Goal: Task Accomplishment & Management: Manage account settings

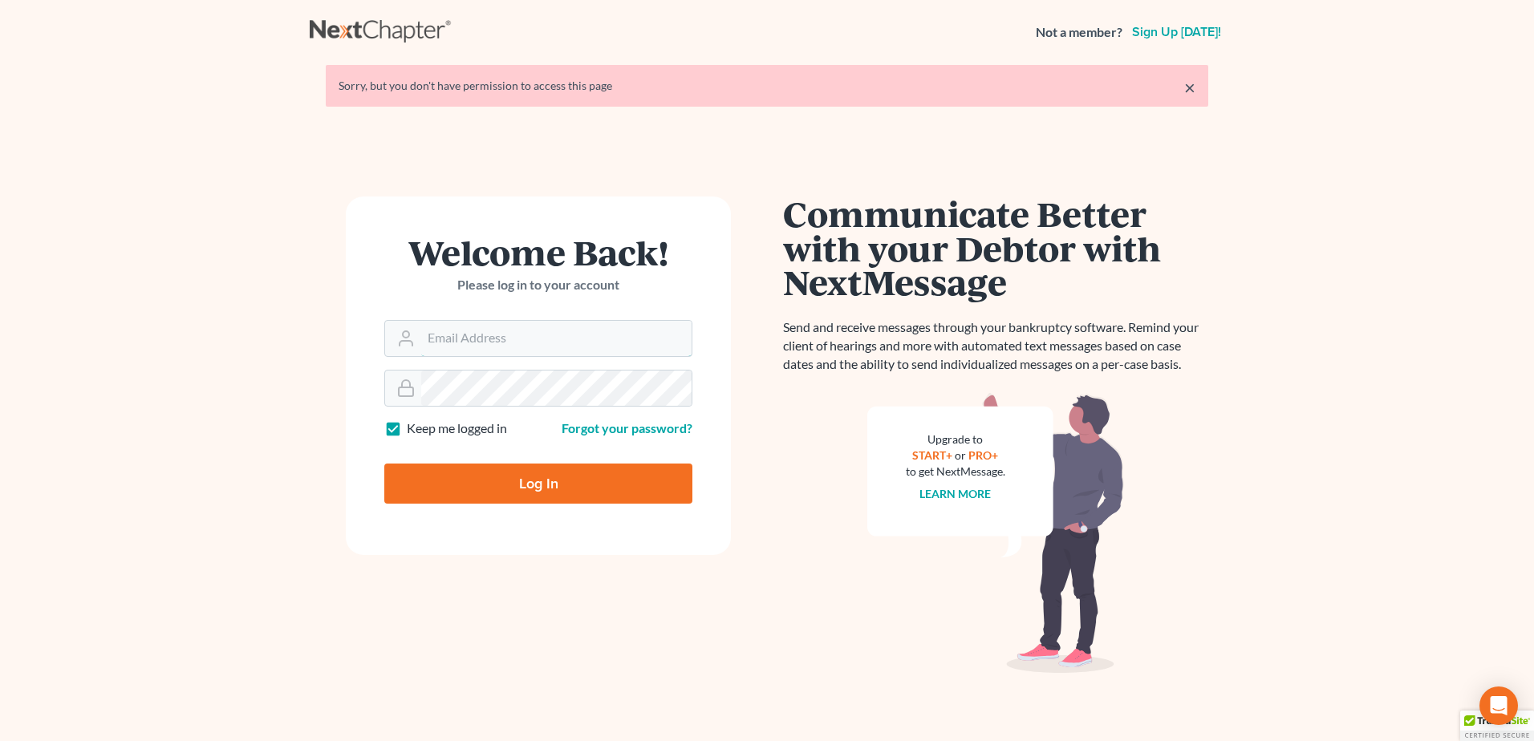
type input "[EMAIL_ADDRESS][DOMAIN_NAME]"
click at [603, 495] on input "Log In" at bounding box center [538, 484] width 308 height 40
type input "Thinking..."
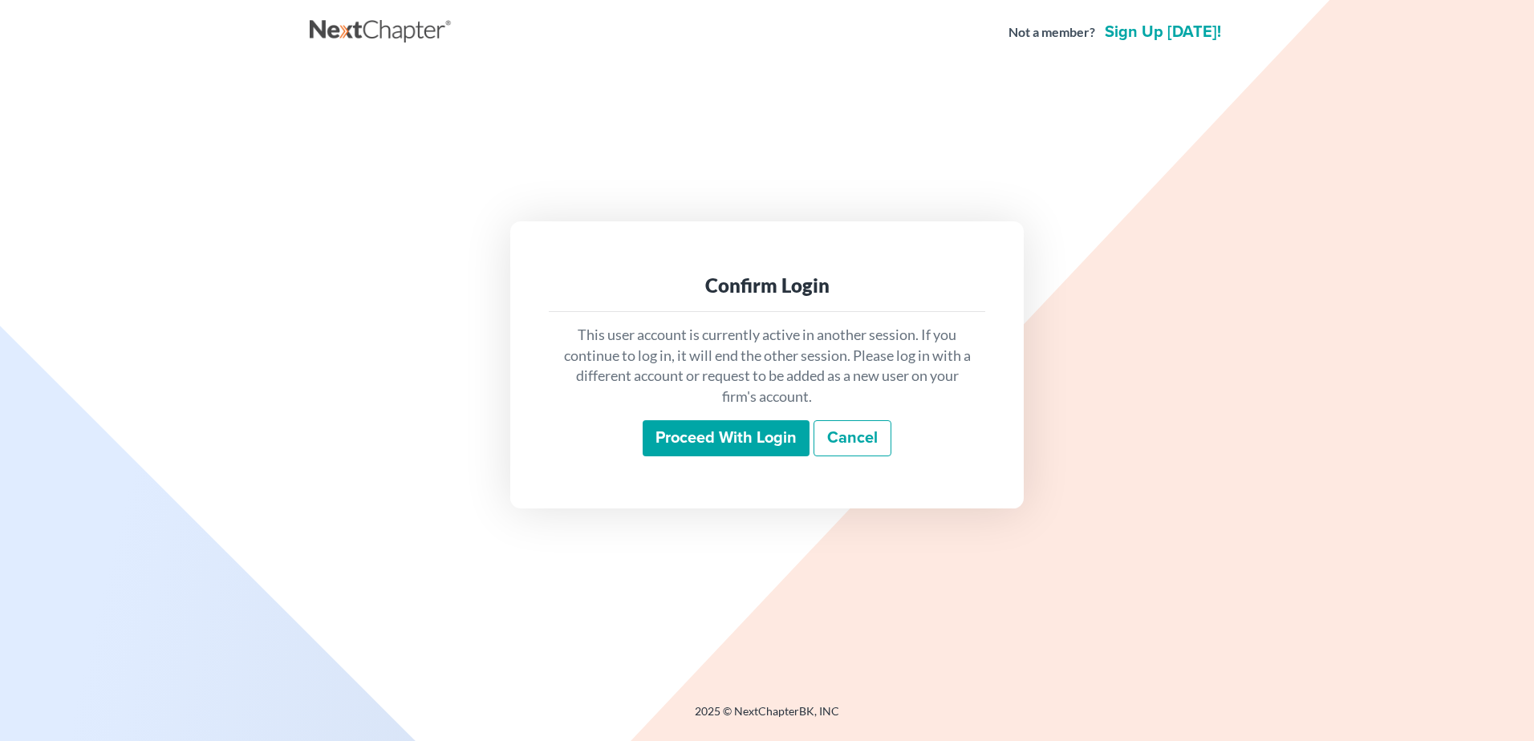
click at [724, 433] on input "Proceed with login" at bounding box center [726, 438] width 167 height 37
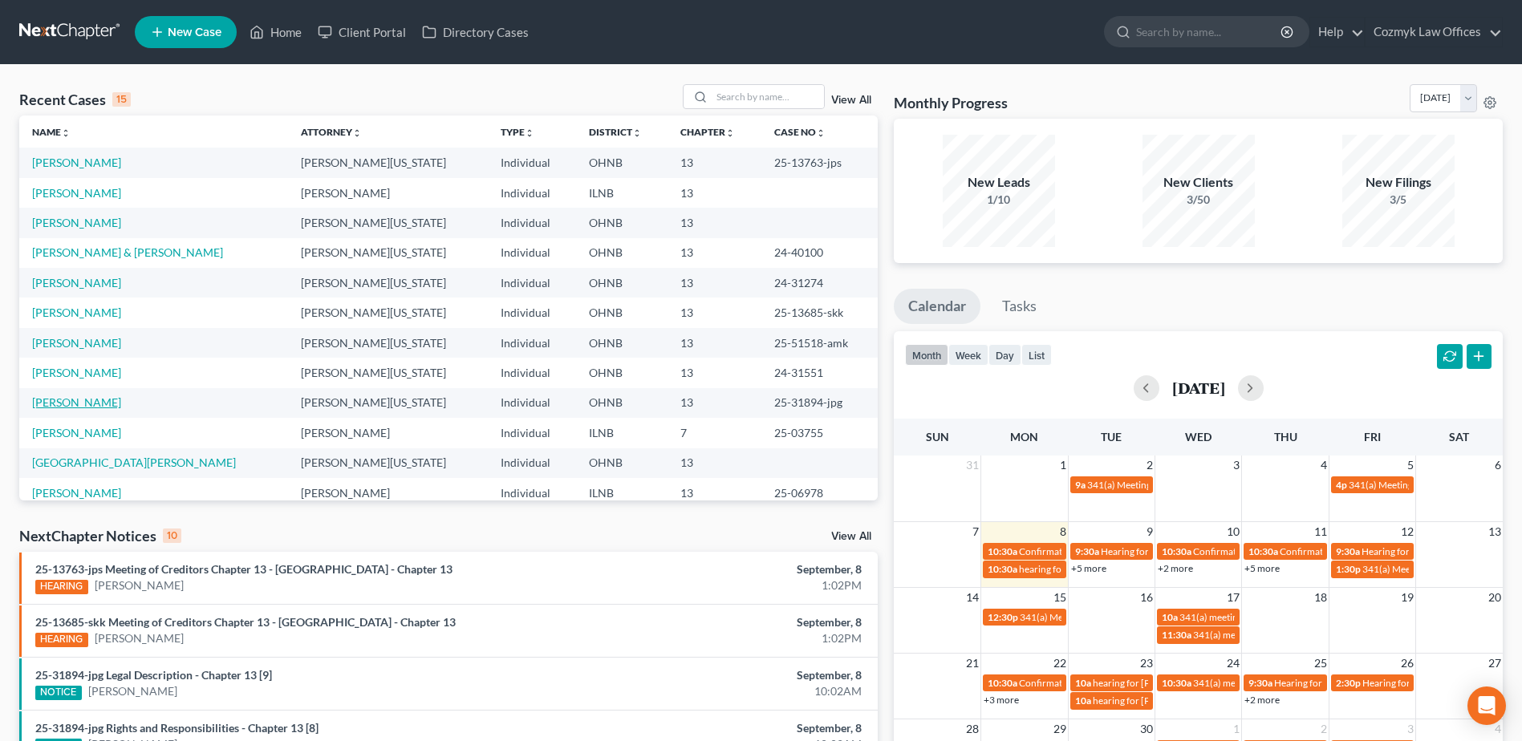
click at [91, 405] on link "[PERSON_NAME]" at bounding box center [76, 403] width 89 height 14
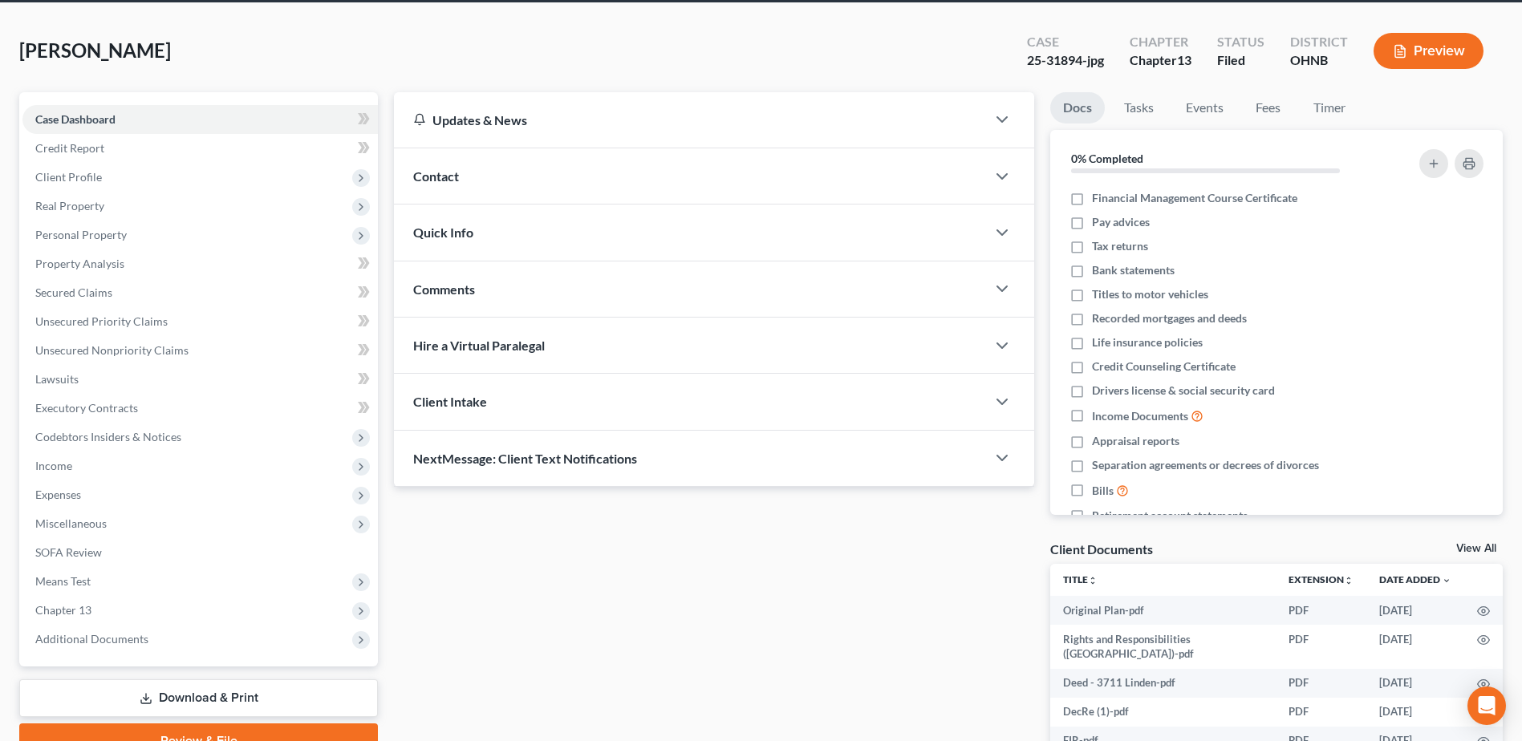
scroll to position [160, 0]
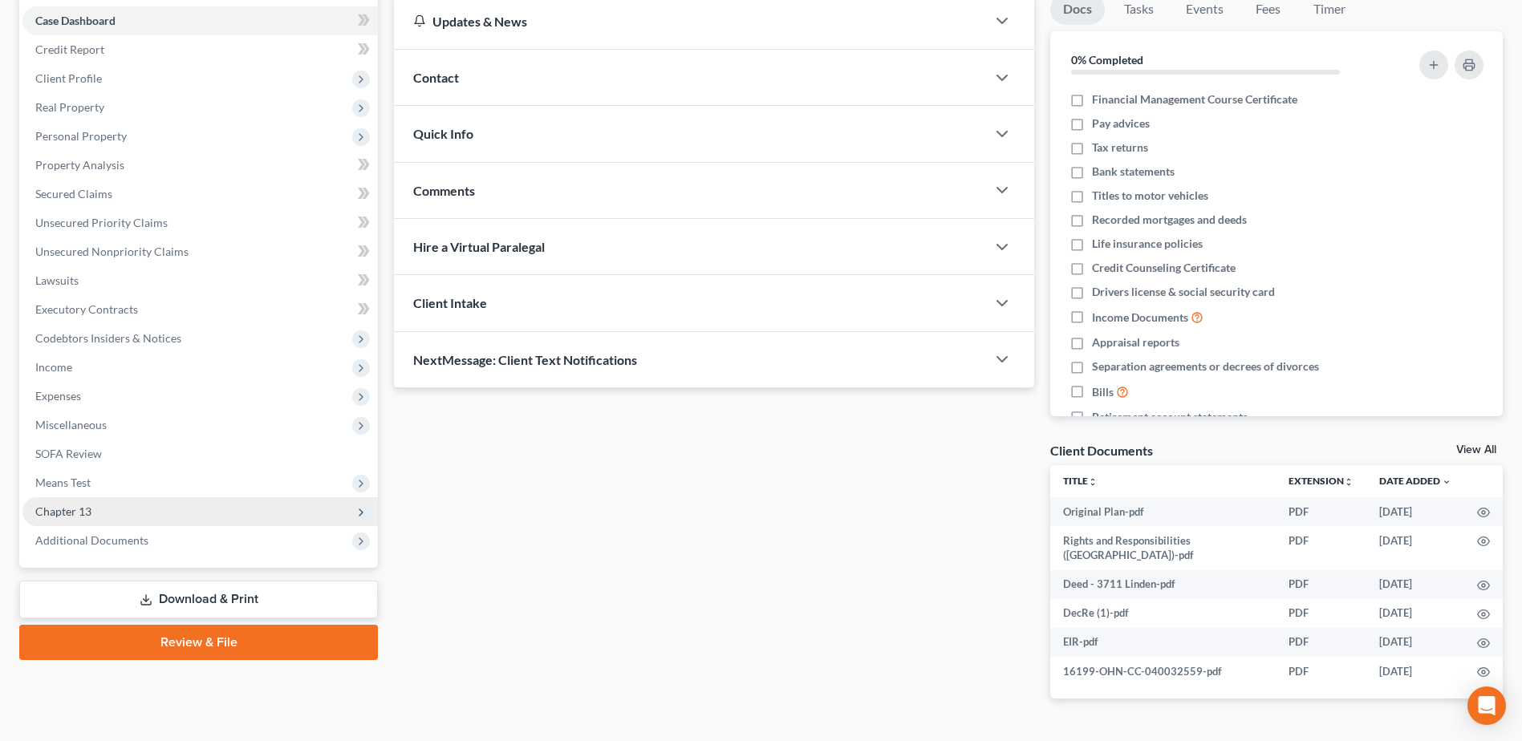
click at [157, 520] on span "Chapter 13" at bounding box center [199, 512] width 355 height 29
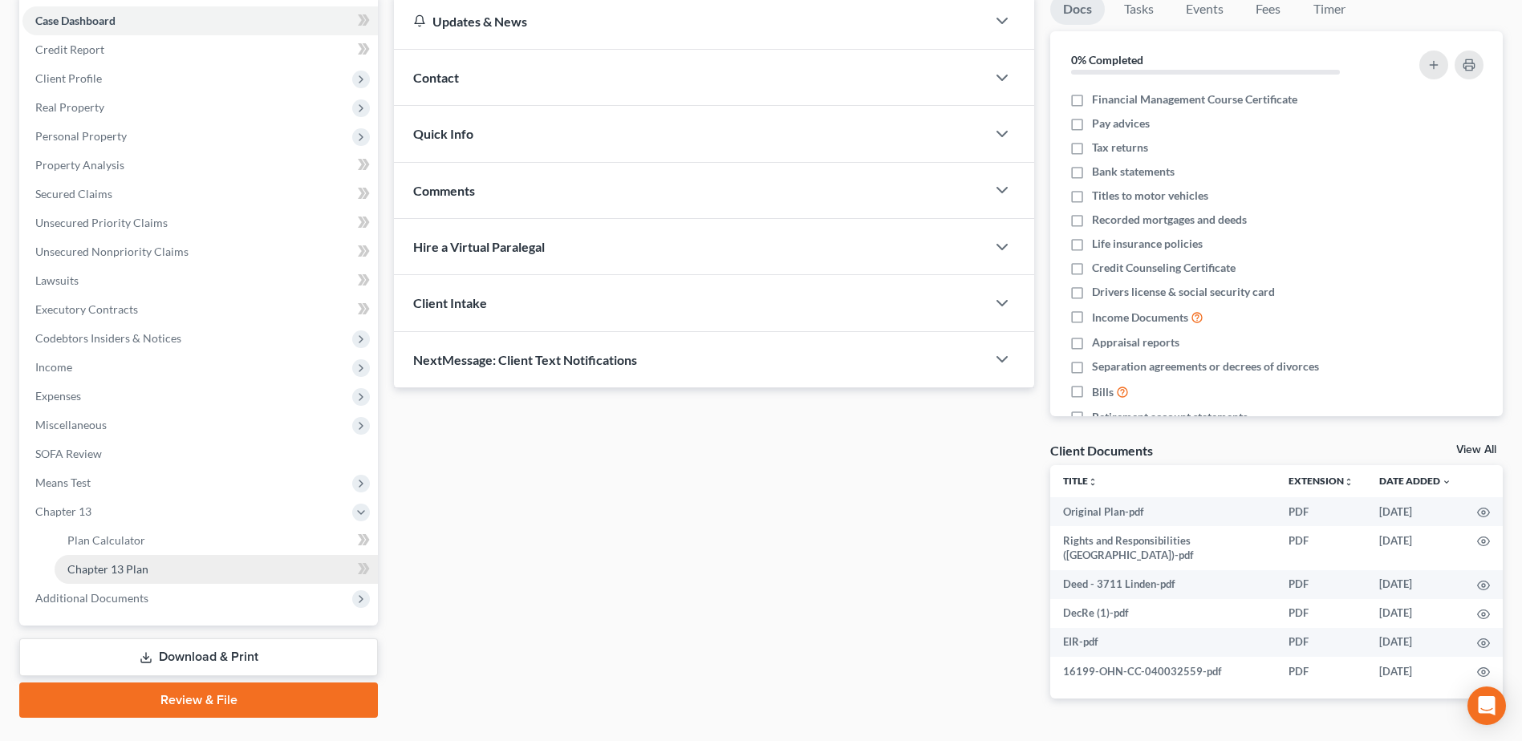
click at [148, 561] on link "Chapter 13 Plan" at bounding box center [216, 569] width 323 height 29
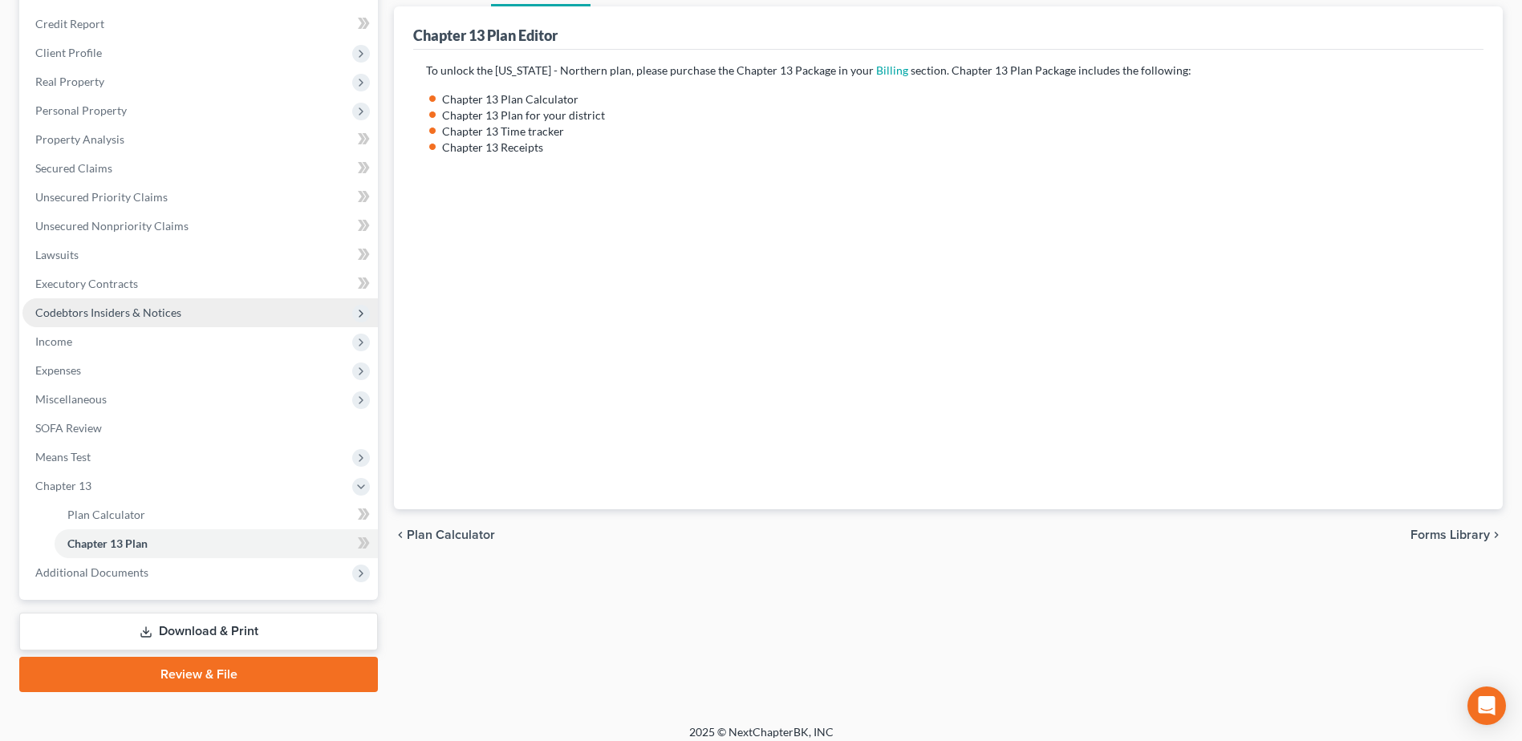
scroll to position [198, 0]
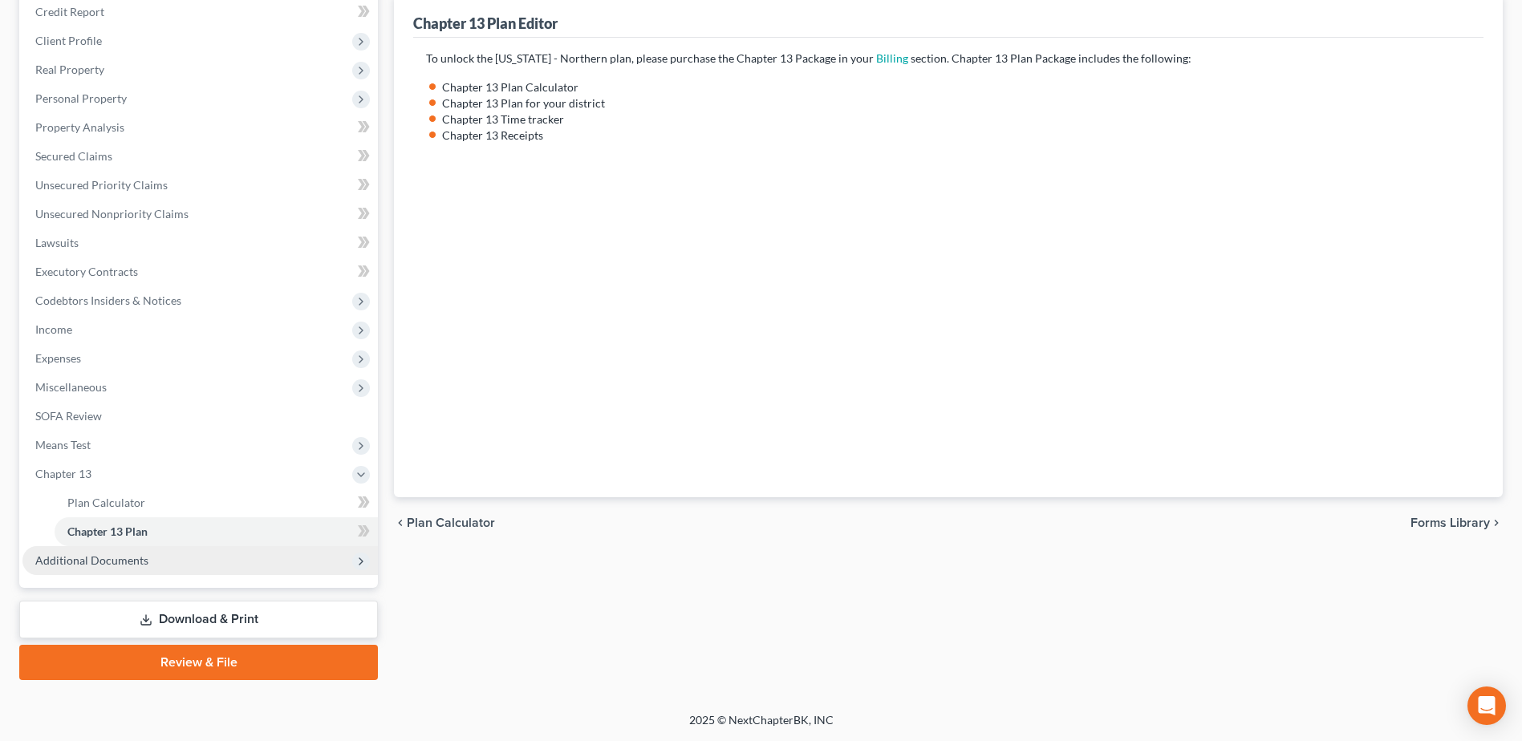
click at [150, 549] on span "Additional Documents" at bounding box center [199, 560] width 355 height 29
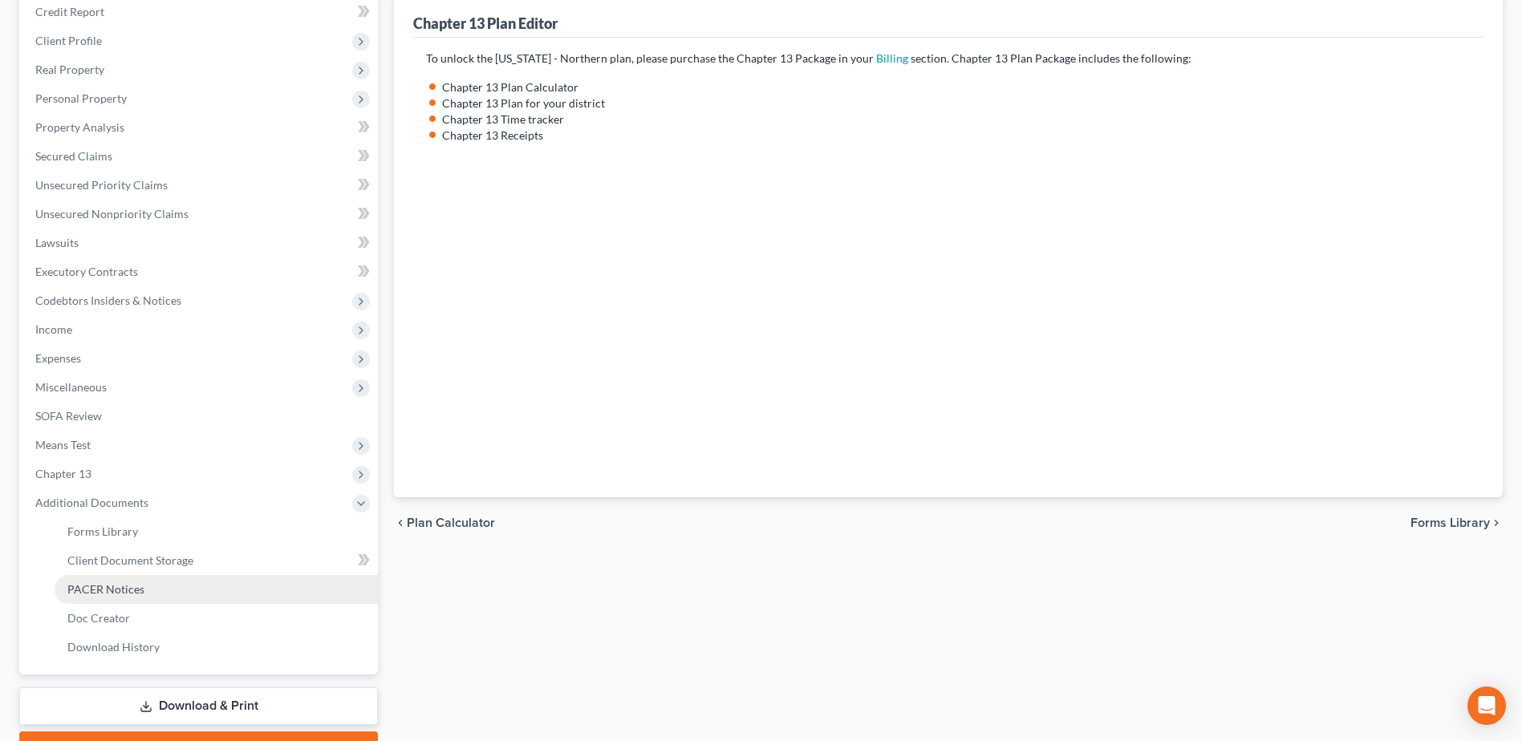
click at [133, 593] on span "PACER Notices" at bounding box center [105, 590] width 77 height 14
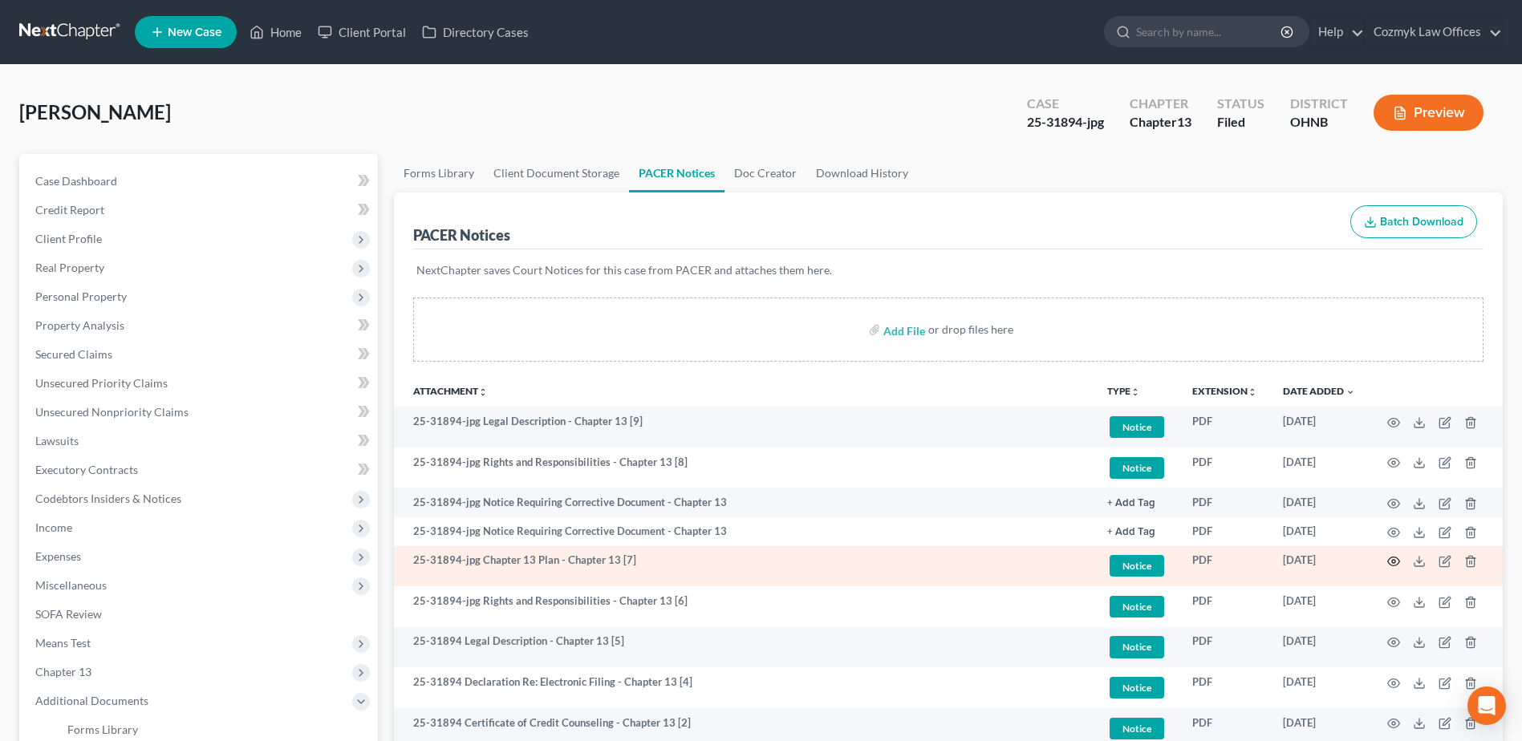
click at [1399, 562] on icon "button" at bounding box center [1393, 561] width 13 height 13
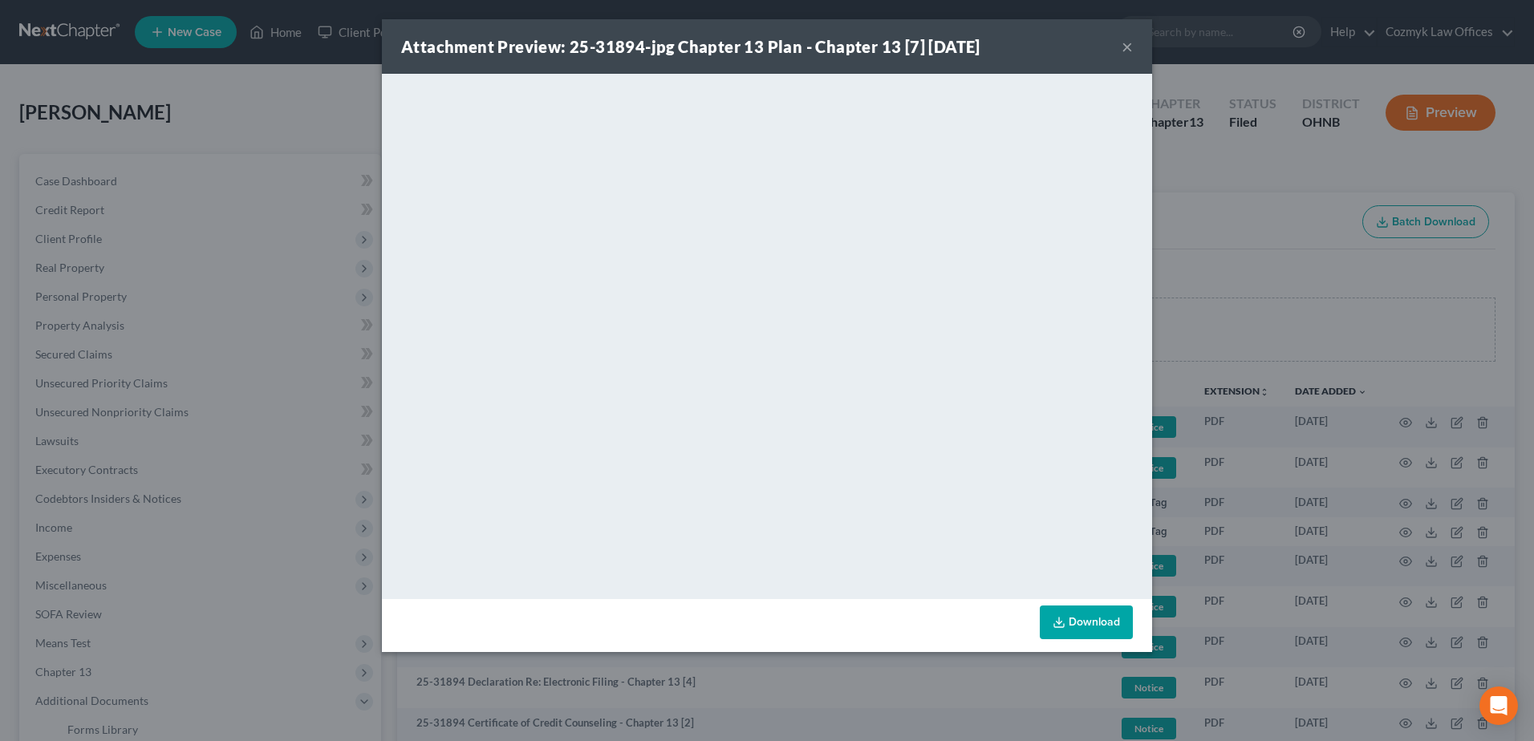
click at [1123, 42] on button "×" at bounding box center [1127, 46] width 11 height 19
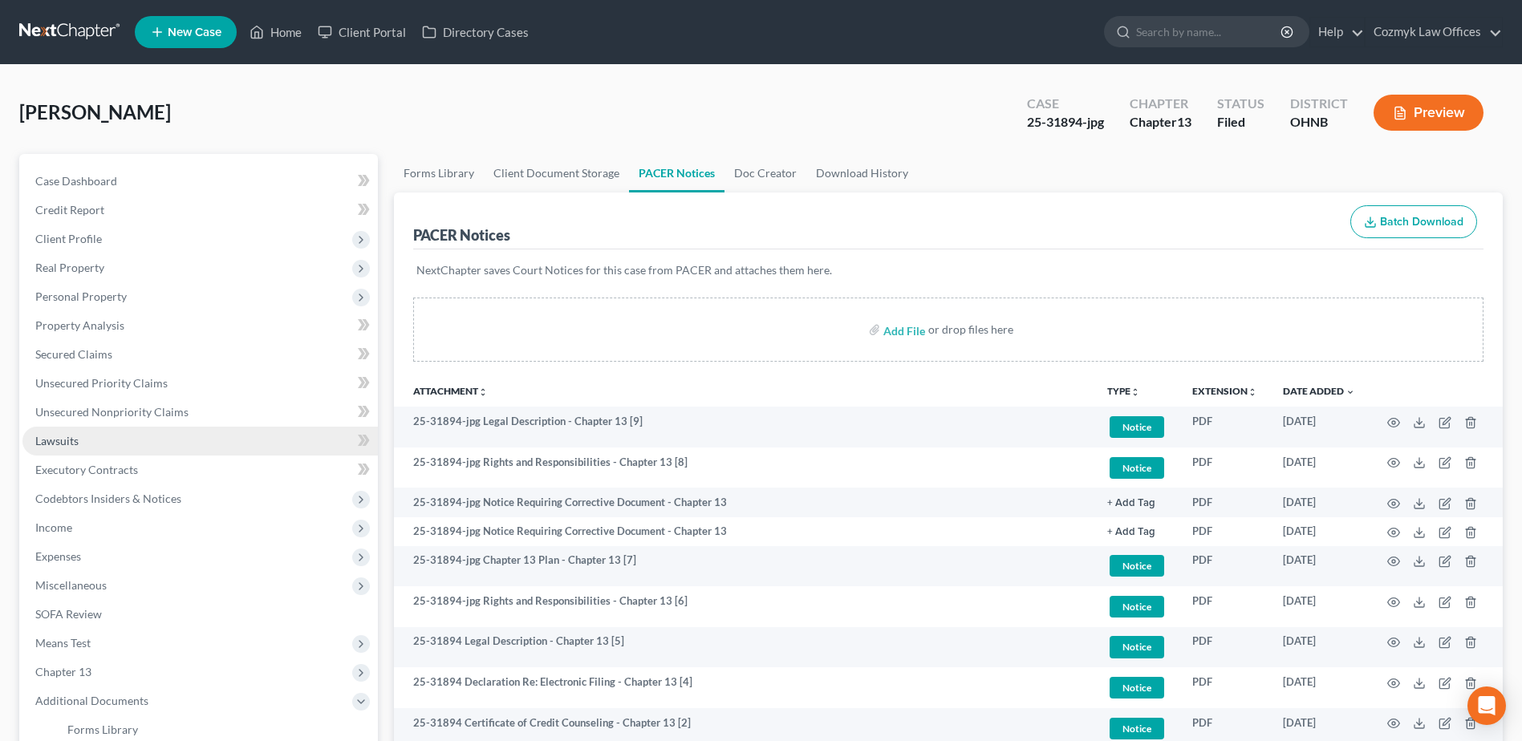
click at [258, 437] on link "Lawsuits" at bounding box center [199, 441] width 355 height 29
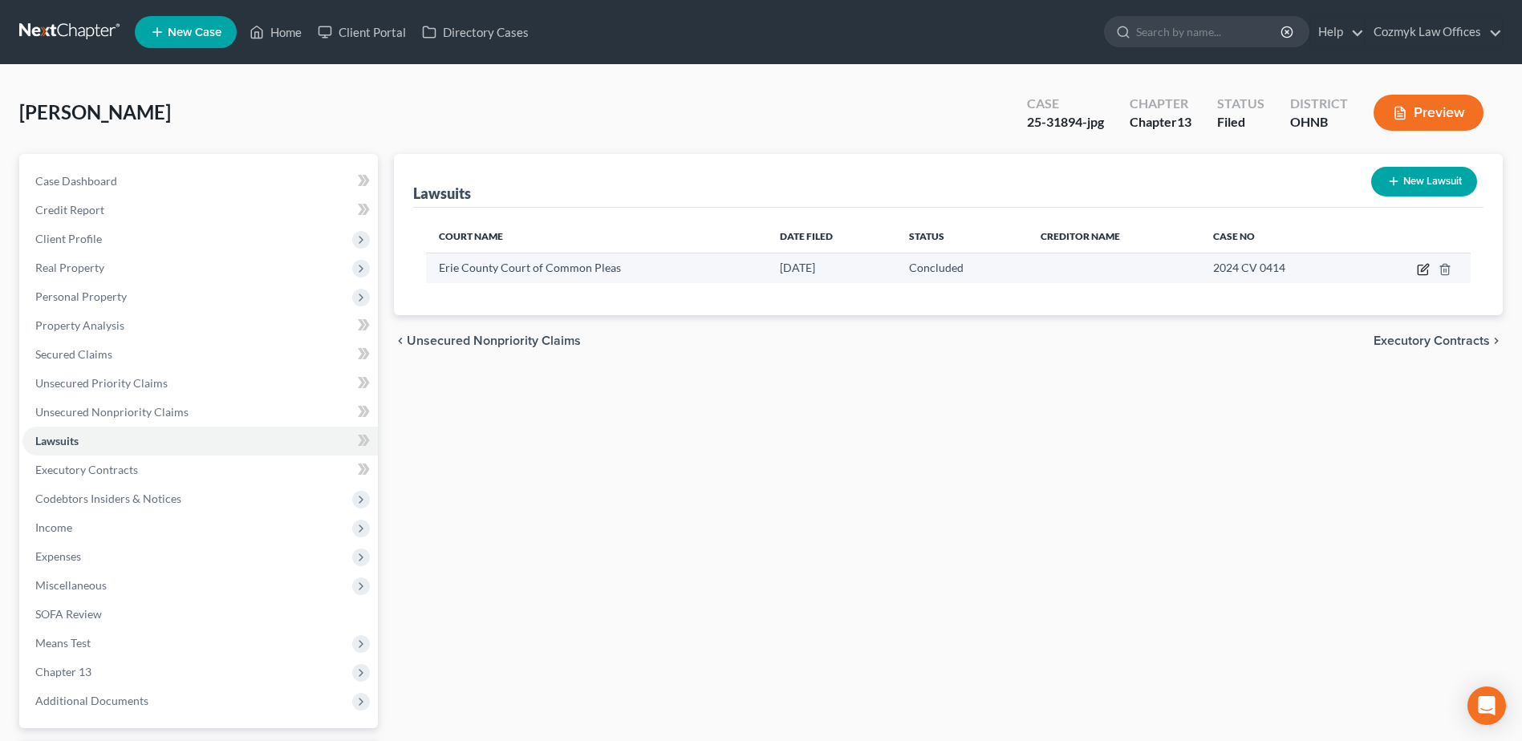
click at [1420, 270] on icon "button" at bounding box center [1423, 269] width 13 height 13
select select "36"
select select "2"
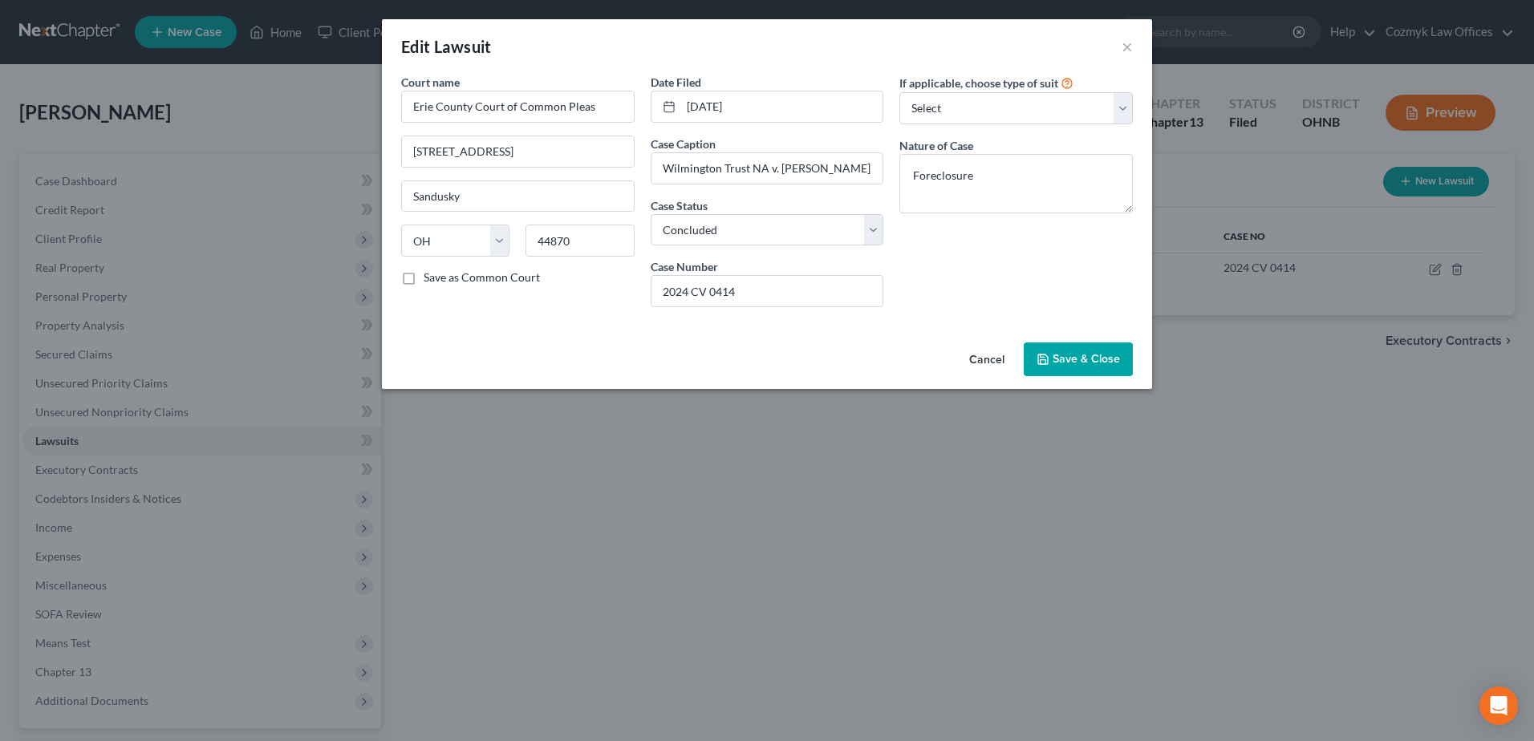
click at [1112, 360] on span "Save & Close" at bounding box center [1086, 359] width 67 height 14
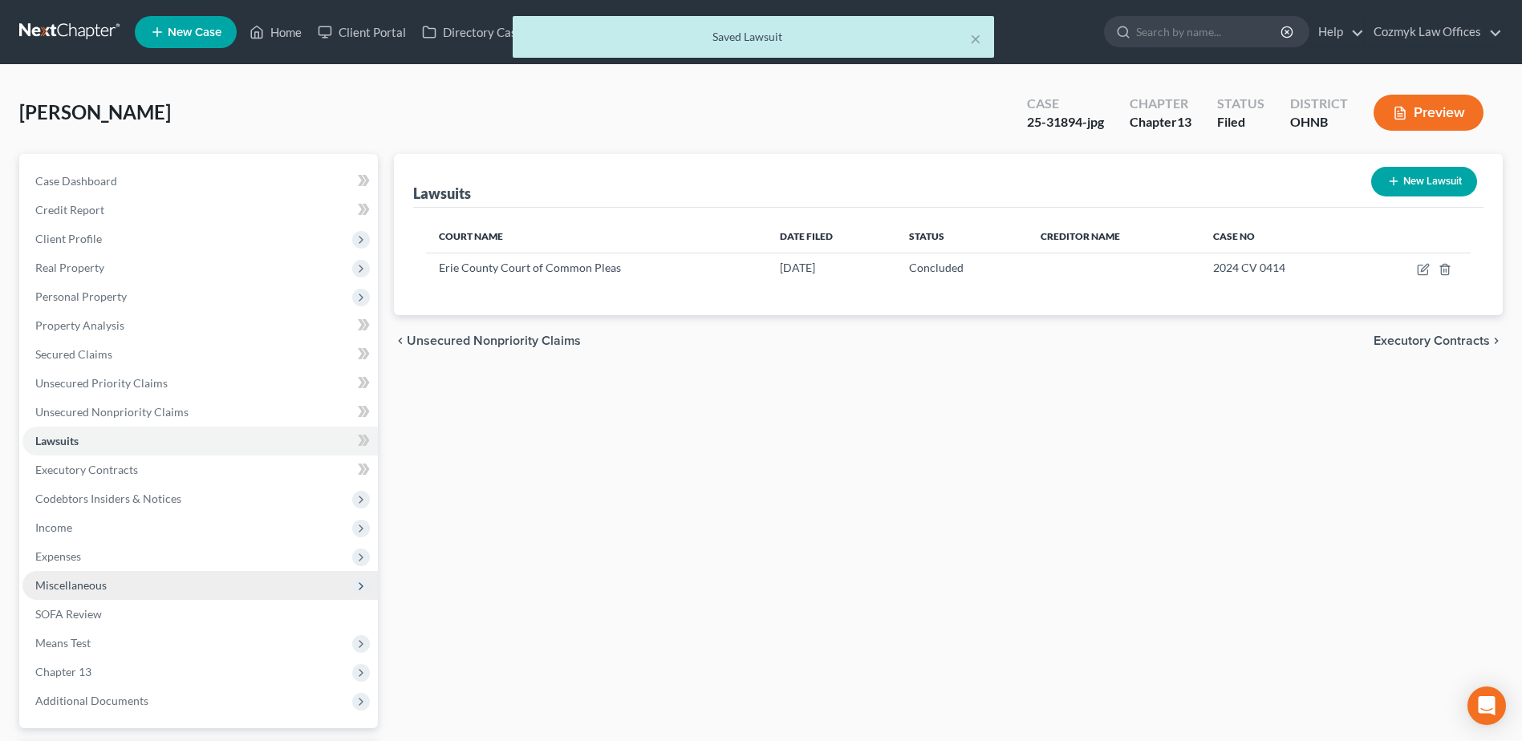
scroll to position [140, 0]
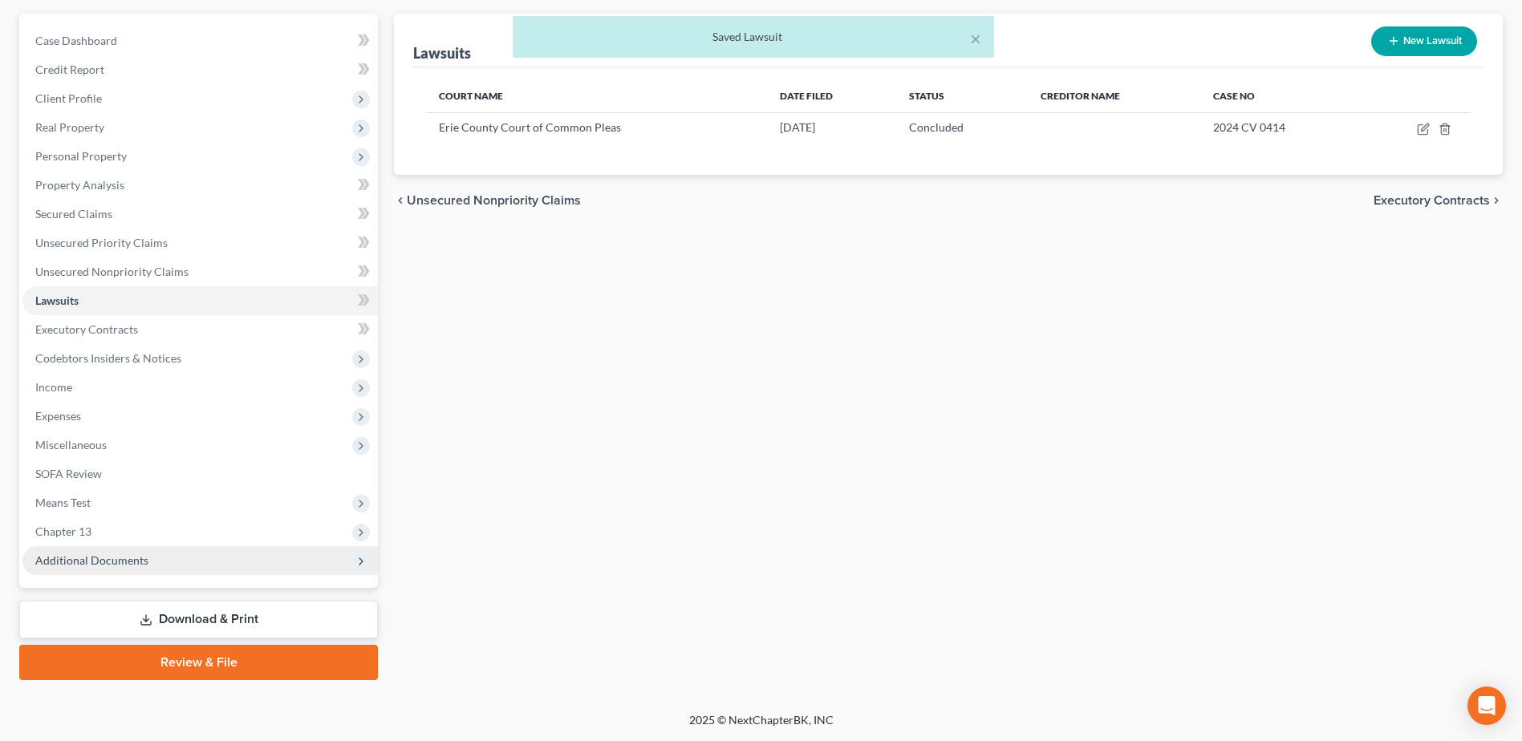
click at [117, 565] on span "Additional Documents" at bounding box center [91, 561] width 113 height 14
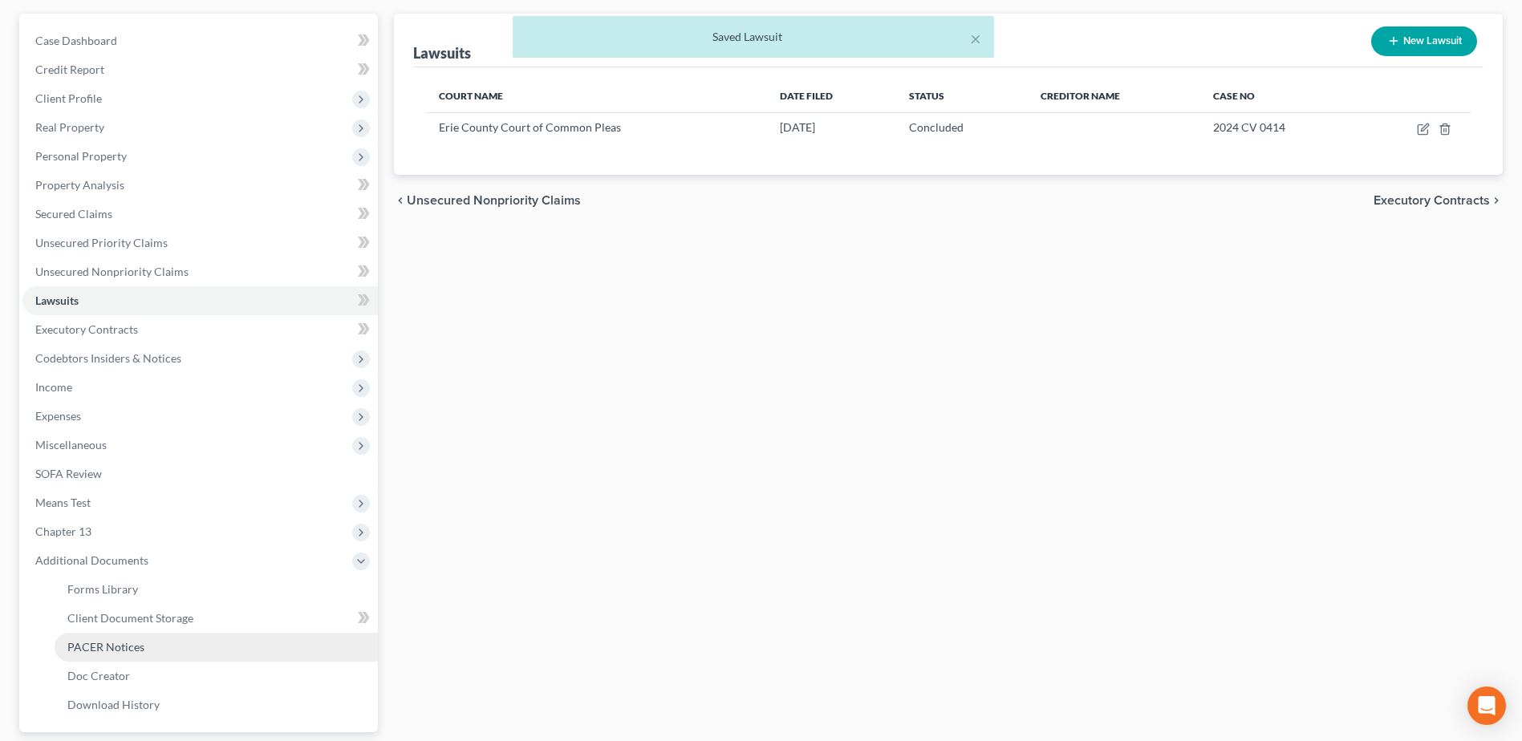
click at [150, 643] on link "PACER Notices" at bounding box center [216, 647] width 323 height 29
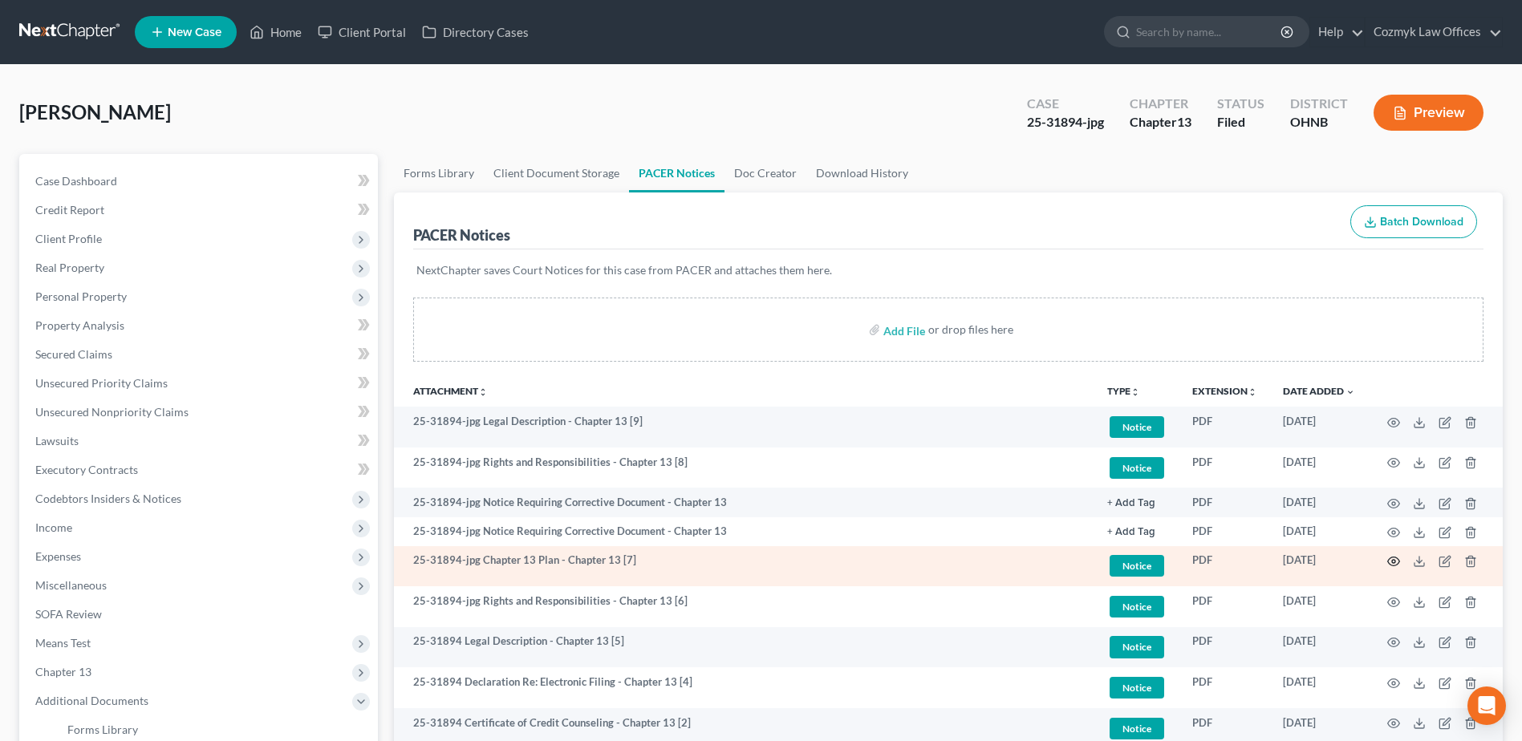
click at [1387, 560] on icon "button" at bounding box center [1393, 561] width 13 height 13
